Goal: Task Accomplishment & Management: Manage account settings

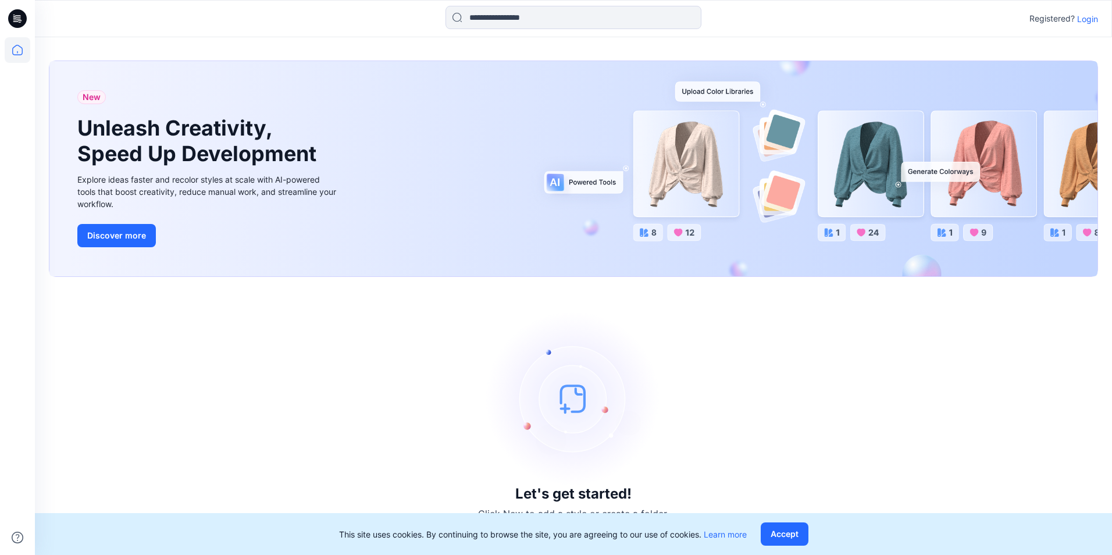
click at [1086, 20] on p "Login" at bounding box center [1087, 19] width 21 height 12
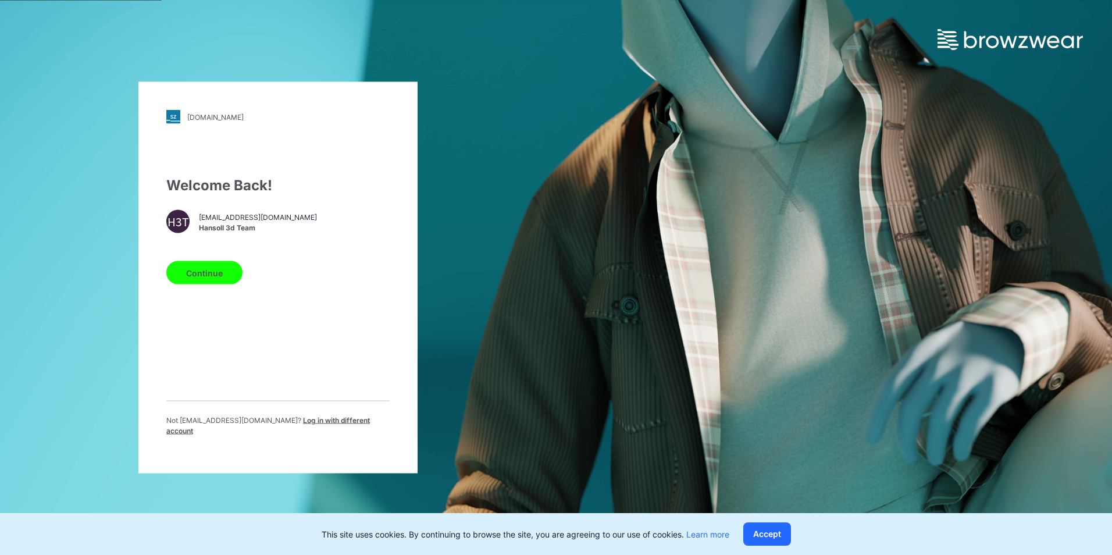
click at [197, 225] on div "H3T [EMAIL_ADDRESS][DOMAIN_NAME] Hansoll 3d Team" at bounding box center [277, 221] width 223 height 23
click at [181, 227] on div "H3T" at bounding box center [177, 221] width 23 height 23
click at [245, 228] on span "Hansoll 3d Team" at bounding box center [258, 227] width 118 height 10
click at [208, 281] on button "Continue" at bounding box center [204, 272] width 76 height 23
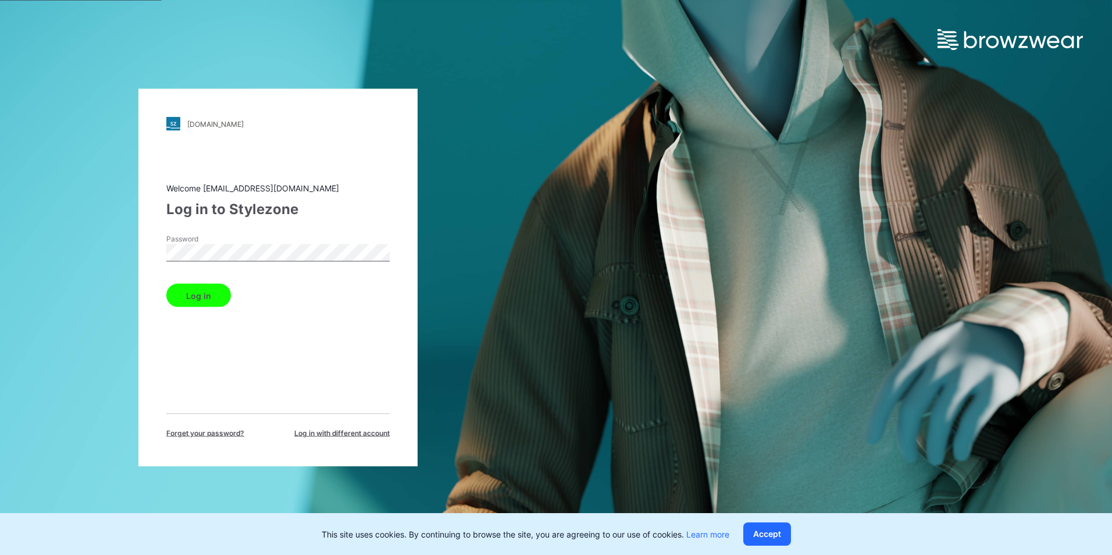
click at [170, 294] on button "Log in" at bounding box center [198, 295] width 65 height 23
